Goal: Task Accomplishment & Management: Manage account settings

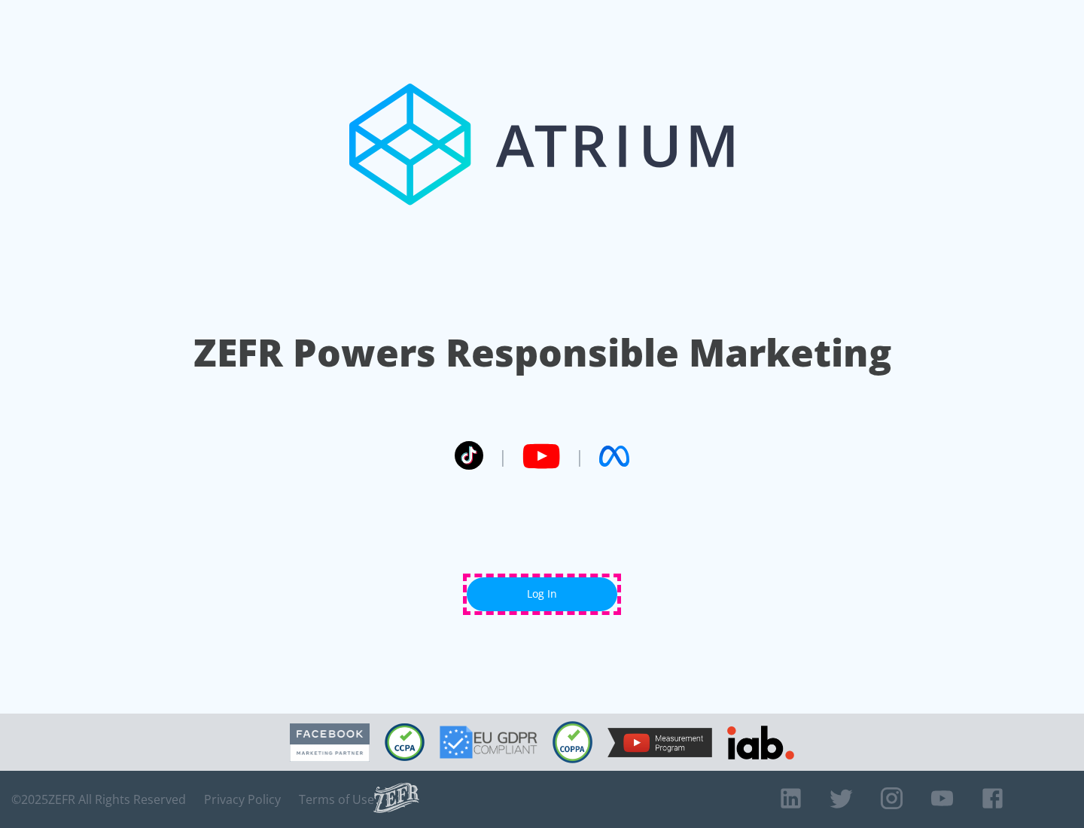
click at [542, 594] on link "Log In" at bounding box center [542, 594] width 151 height 34
